Goal: Information Seeking & Learning: Learn about a topic

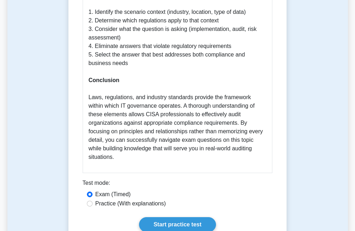
scroll to position [1349, 0]
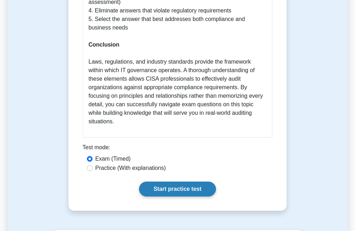
click at [163, 181] on link "Start practice test" at bounding box center [177, 188] width 77 height 15
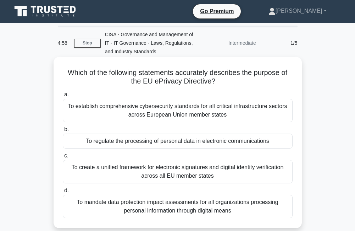
scroll to position [35, 0]
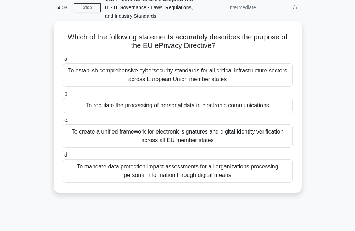
click at [172, 77] on div "To establish comprehensive cybersecurity standards for all critical infrastruct…" at bounding box center [178, 74] width 230 height 23
click at [63, 61] on input "a. To establish comprehensive cybersecurity standards for all critical infrastr…" at bounding box center [63, 59] width 0 height 5
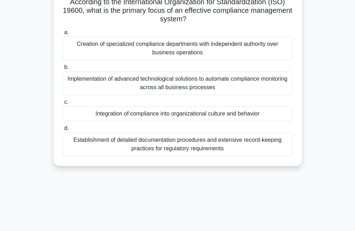
scroll to position [71, 0]
click at [153, 115] on div "Integration of compliance into organizational culture and behavior" at bounding box center [178, 113] width 230 height 15
click at [63, 104] on input "c. Integration of compliance into organizational culture and behavior" at bounding box center [63, 101] width 0 height 5
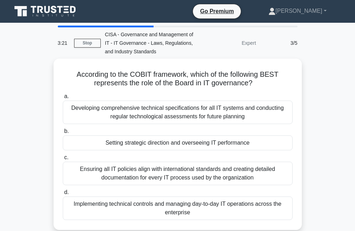
scroll to position [35, 0]
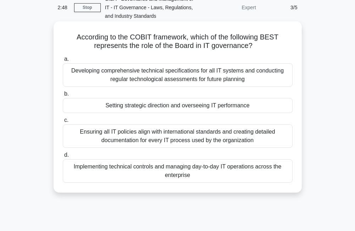
click at [165, 137] on div "Ensuring all IT policies align with international standards and creating detail…" at bounding box center [178, 135] width 230 height 23
click at [63, 122] on input "c. Ensuring all IT policies align with international standards and creating det…" at bounding box center [63, 120] width 0 height 5
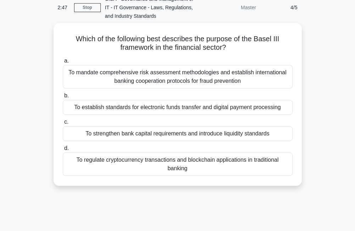
scroll to position [0, 0]
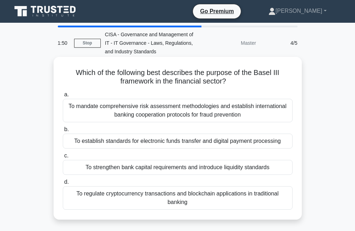
click at [124, 112] on div "To mandate comprehensive risk assessment methodologies and establish internatio…" at bounding box center [178, 110] width 230 height 23
click at [63, 97] on input "a. To mandate comprehensive risk assessment methodologies and establish interna…" at bounding box center [63, 94] width 0 height 5
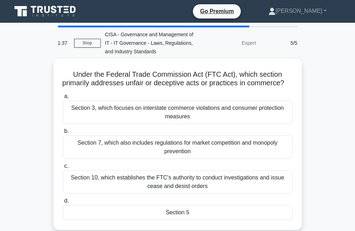
scroll to position [35, 0]
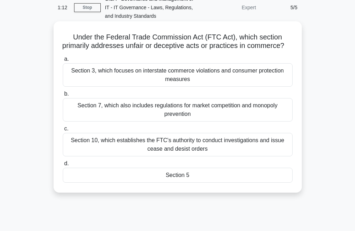
click at [176, 182] on div "Section 5" at bounding box center [178, 175] width 230 height 15
click at [63, 166] on input "d. Section 5" at bounding box center [63, 163] width 0 height 5
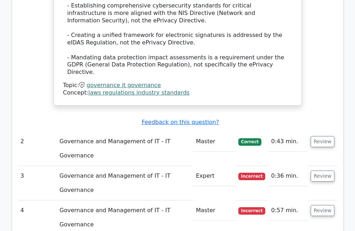
scroll to position [852, 0]
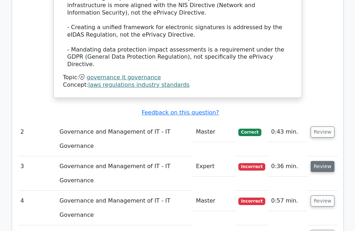
click at [324, 161] on button "Review" at bounding box center [323, 166] width 24 height 11
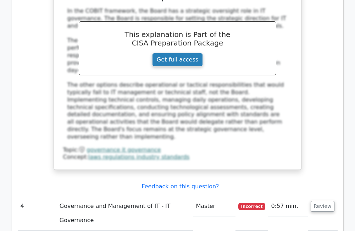
scroll to position [1242, 0]
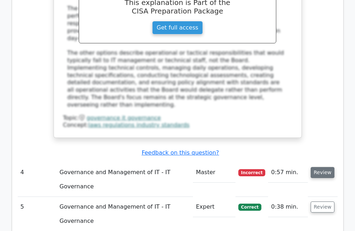
click at [328, 167] on button "Review" at bounding box center [323, 172] width 24 height 11
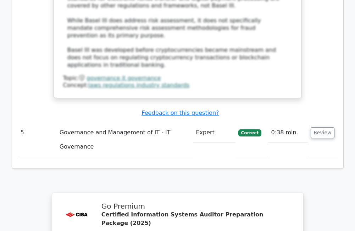
scroll to position [1820, 0]
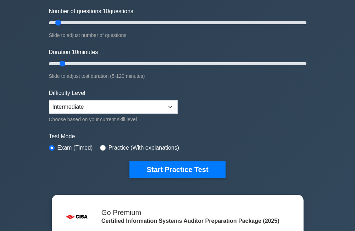
scroll to position [35, 0]
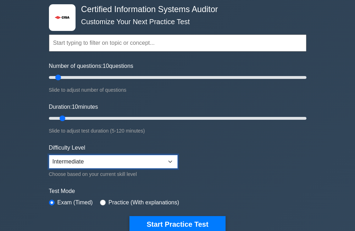
click at [77, 164] on select "Beginner Intermediate Expert" at bounding box center [113, 161] width 129 height 13
select select "beginner"
click at [49, 155] on select "Beginner Intermediate Expert" at bounding box center [113, 161] width 129 height 13
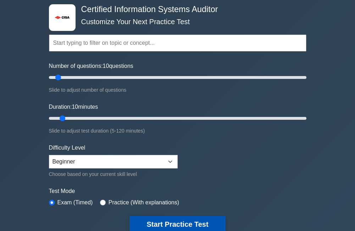
click at [178, 225] on button "Start Practice Test" at bounding box center [178, 224] width 96 height 16
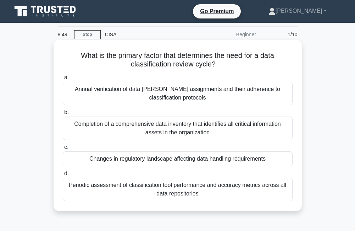
click at [173, 160] on div "Changes in regulatory landscape affecting data handling requirements" at bounding box center [178, 158] width 230 height 15
click at [63, 149] on input "c. Changes in regulatory landscape affecting data handling requirements" at bounding box center [63, 147] width 0 height 5
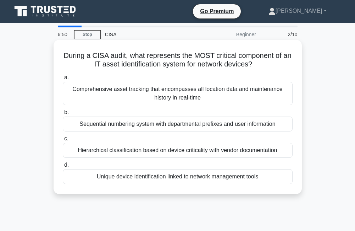
click at [169, 177] on div "Unique device identification linked to network management tools" at bounding box center [178, 176] width 230 height 15
click at [63, 167] on input "d. Unique device identification linked to network management tools" at bounding box center [63, 165] width 0 height 5
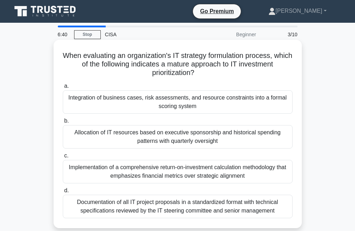
scroll to position [35, 0]
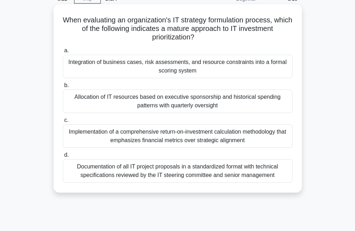
click at [160, 174] on div "Documentation of all IT project proposals in a standardized format with technic…" at bounding box center [178, 170] width 230 height 23
click at [63, 157] on input "d. Documentation of all IT project proposals in a standardized format with tech…" at bounding box center [63, 155] width 0 height 5
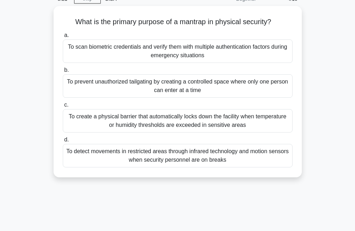
scroll to position [0, 0]
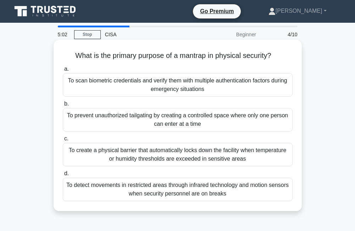
click at [161, 158] on div "To create a physical barrier that automatically locks down the facility when te…" at bounding box center [178, 154] width 230 height 23
click at [63, 141] on input "c. To create a physical barrier that automatically locks down the facility when…" at bounding box center [63, 138] width 0 height 5
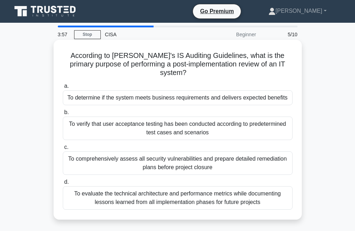
click at [142, 99] on div "To determine if the system meets business requirements and delivers expected be…" at bounding box center [178, 97] width 230 height 15
click at [63, 88] on input "a. To determine if the system meets business requirements and delivers expected…" at bounding box center [63, 86] width 0 height 5
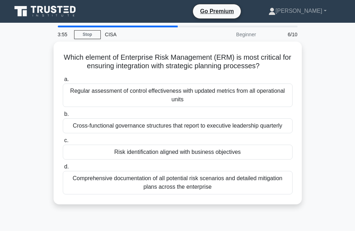
click at [308, 93] on div "Which element of Enterprise Risk Management (ERM) is most critical for ensuring…" at bounding box center [177, 127] width 341 height 171
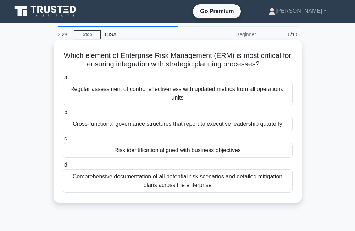
click at [149, 153] on div "Risk identification aligned with business objectives" at bounding box center [178, 150] width 230 height 15
click at [63, 141] on input "c. Risk identification aligned with business objectives" at bounding box center [63, 138] width 0 height 5
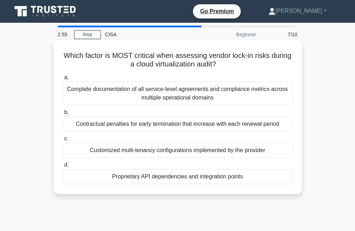
click at [151, 176] on div "Proprietary API dependencies and integration points" at bounding box center [178, 176] width 230 height 15
click at [63, 167] on input "d. Proprietary API dependencies and integration points" at bounding box center [63, 165] width 0 height 5
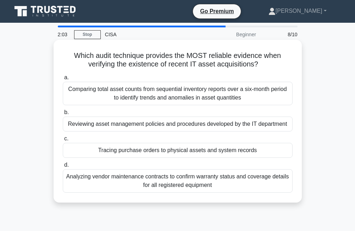
click at [175, 152] on div "Tracing purchase orders to physical assets and system records" at bounding box center [178, 150] width 230 height 15
click at [63, 141] on input "c. Tracing purchase orders to physical assets and system records" at bounding box center [63, 138] width 0 height 5
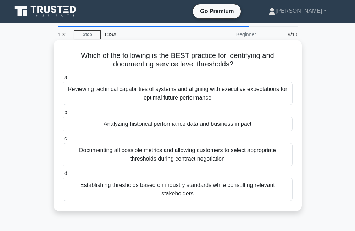
click at [174, 191] on div "Establishing thresholds based on industry standards while consulting relevant s…" at bounding box center [178, 188] width 230 height 23
click at [63, 176] on input "d. Establishing thresholds based on industry standards while consulting relevan…" at bounding box center [63, 173] width 0 height 5
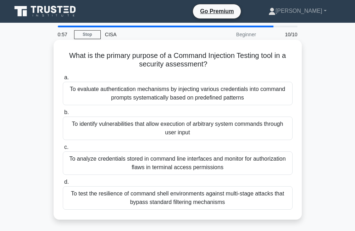
click at [151, 196] on div "To test the resilience of command shell environments against multi-stage attack…" at bounding box center [178, 197] width 230 height 23
click at [63, 184] on input "d. To test the resilience of command shell environments against multi-stage att…" at bounding box center [63, 182] width 0 height 5
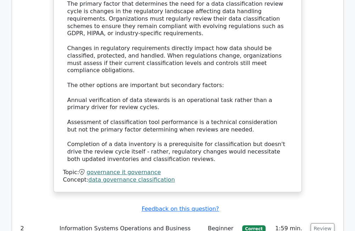
scroll to position [887, 0]
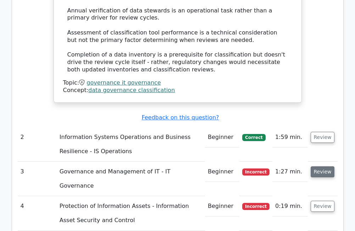
click at [327, 166] on button "Review" at bounding box center [323, 171] width 24 height 11
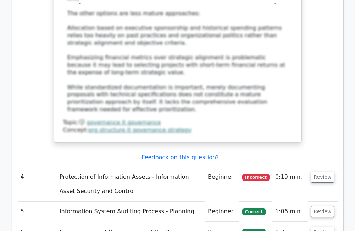
scroll to position [1349, 0]
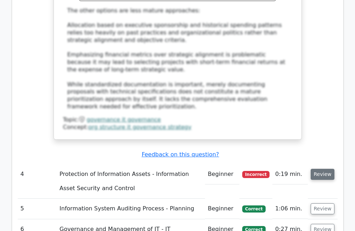
click at [324, 169] on button "Review" at bounding box center [323, 174] width 24 height 11
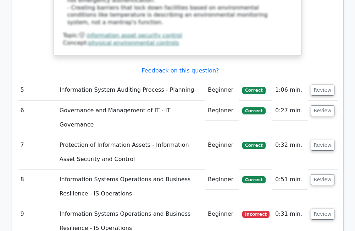
scroll to position [1846, 0]
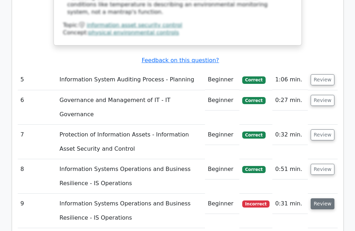
click at [330, 198] on button "Review" at bounding box center [323, 203] width 24 height 11
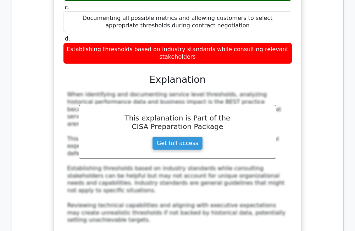
scroll to position [2201, 0]
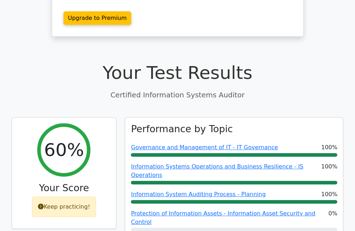
scroll to position [177, 0]
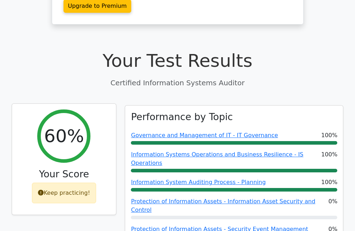
click at [58, 182] on div "Keep practicing!" at bounding box center [64, 192] width 64 height 21
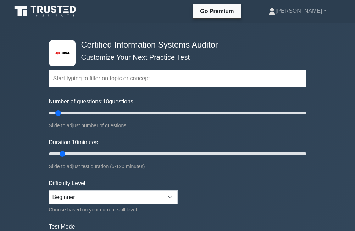
click at [227, 60] on div "Topics Information System Auditing Process - Planning Information System Auditi…" at bounding box center [178, 68] width 258 height 40
